Goal: Transaction & Acquisition: Book appointment/travel/reservation

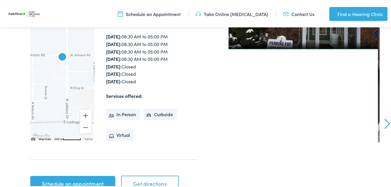
scroll to position [253, 0]
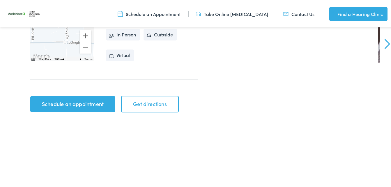
click at [73, 101] on link "Schedule an appointment" at bounding box center [72, 103] width 85 height 16
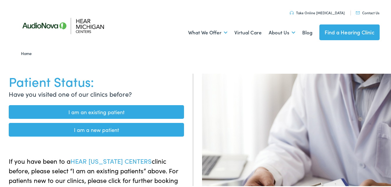
click at [106, 127] on link "I am a new patient" at bounding box center [96, 129] width 175 height 14
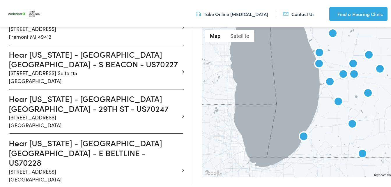
scroll to position [392, 0]
